Goal: Task Accomplishment & Management: Manage account settings

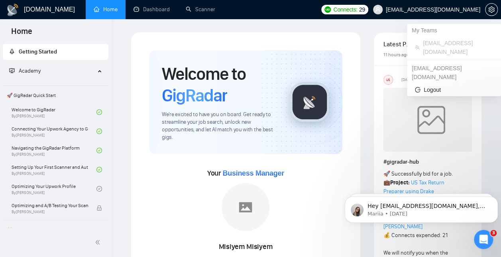
click at [447, 10] on span "[EMAIL_ADDRESS][DOMAIN_NAME]" at bounding box center [433, 10] width 95 height 0
click at [431, 85] on span "Logout" at bounding box center [454, 89] width 78 height 9
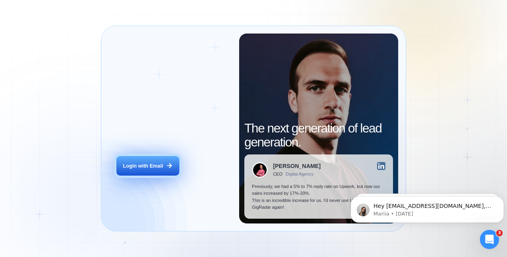
click at [148, 175] on button "Login with Email" at bounding box center [147, 166] width 63 height 20
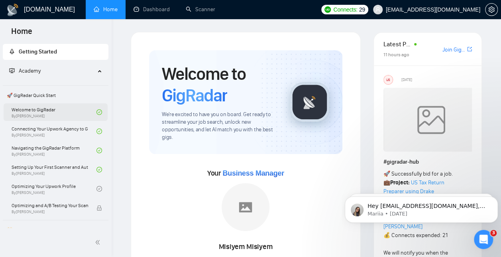
click at [56, 110] on link "Welcome to GigRadar By [PERSON_NAME]" at bounding box center [54, 112] width 85 height 18
